Goal: Task Accomplishment & Management: Manage account settings

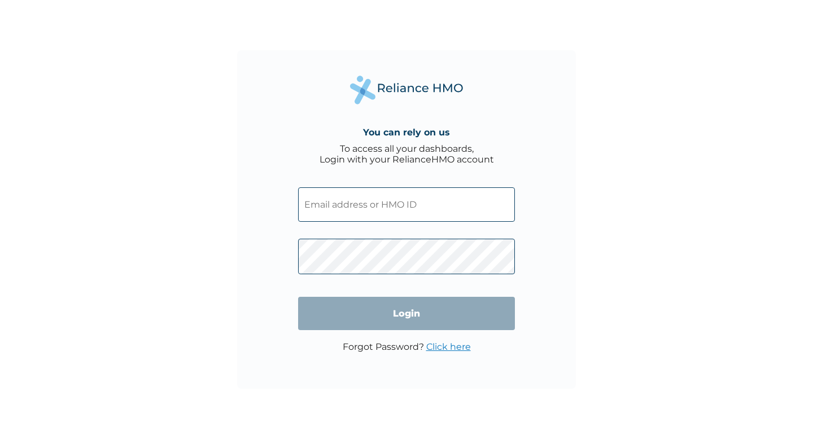
click at [370, 213] on input "text" at bounding box center [406, 204] width 217 height 34
type input "TFC/10042/A"
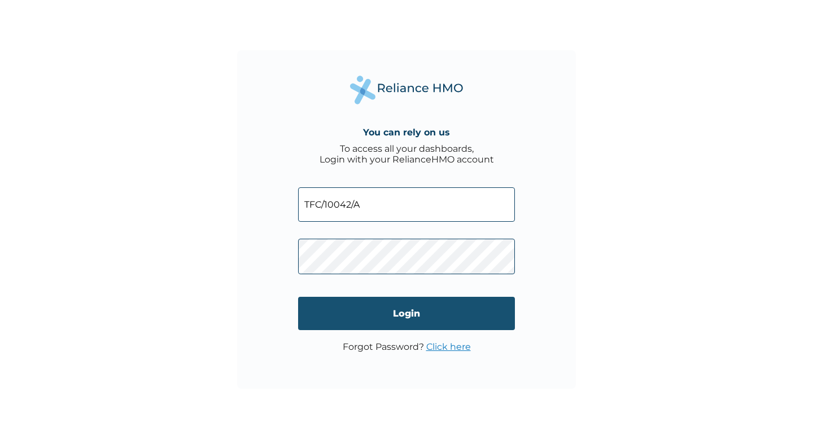
click at [387, 304] on input "Login" at bounding box center [406, 313] width 217 height 33
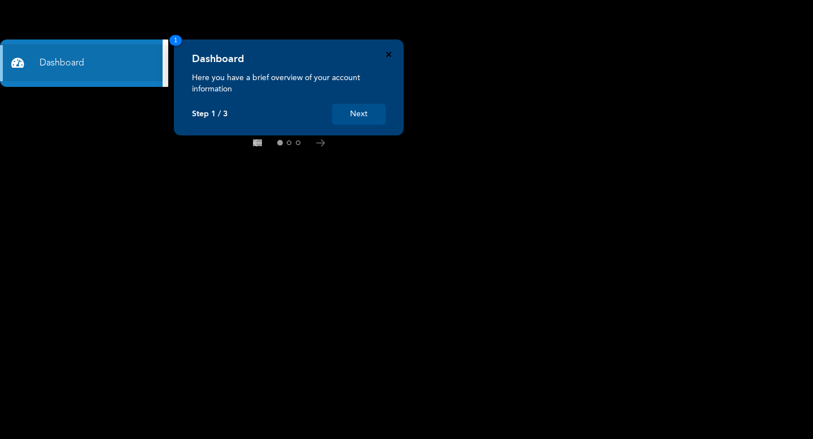
click at [391, 55] on icon "Close" at bounding box center [388, 54] width 5 height 5
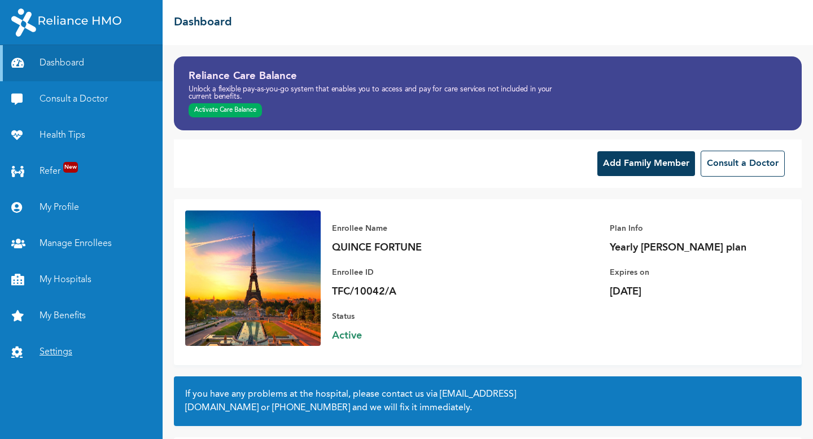
click at [80, 354] on link "Settings" at bounding box center [81, 352] width 163 height 36
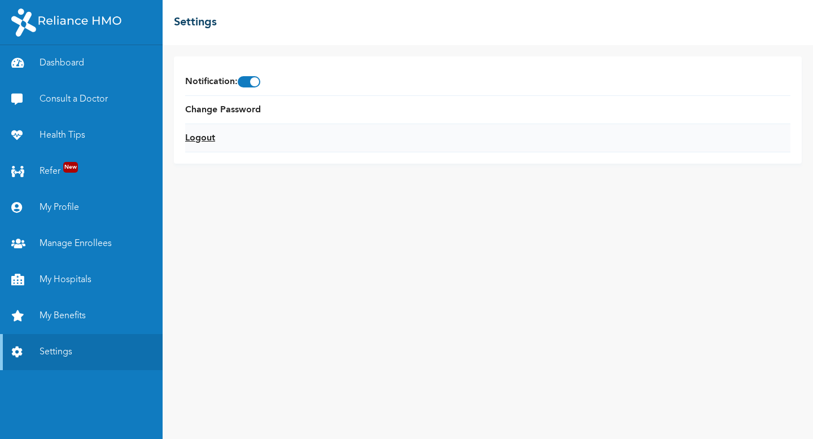
click at [214, 133] on link "Logout" at bounding box center [200, 138] width 30 height 14
